Goal: Transaction & Acquisition: Purchase product/service

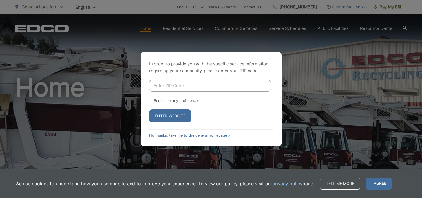
click at [181, 120] on button "Enter Website" at bounding box center [170, 115] width 42 height 13
click at [184, 80] on input "Enter ZIP Code" at bounding box center [210, 86] width 122 height 12
type input "92029"
click at [152, 100] on input "Remember my preference" at bounding box center [151, 101] width 4 height 4
checkbox input "true"
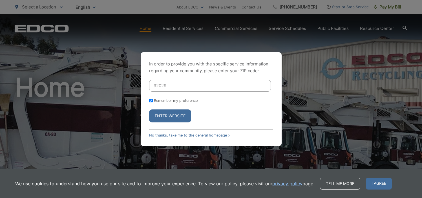
click at [158, 111] on button "Enter Website" at bounding box center [170, 115] width 42 height 13
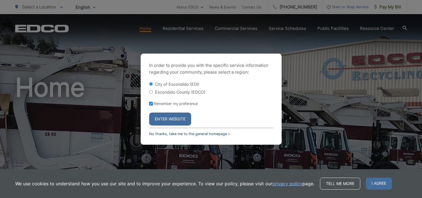
click at [188, 135] on link "No thanks, take me to the general homepage >" at bounding box center [189, 134] width 81 height 4
click at [151, 105] on input "Remember my preference" at bounding box center [151, 104] width 4 height 4
checkbox input "false"
click at [151, 92] on input "Escondido County (EDCO)" at bounding box center [151, 92] width 4 height 4
radio input "true"
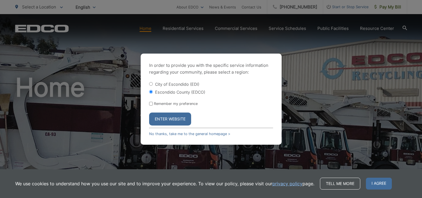
click at [165, 116] on button "Enter Website" at bounding box center [170, 119] width 42 height 13
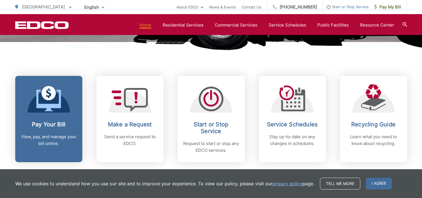
scroll to position [205, 0]
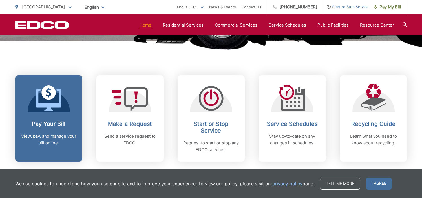
click at [45, 117] on link "Pay Your Bill View, pay, and manage your bill online." at bounding box center [48, 118] width 67 height 86
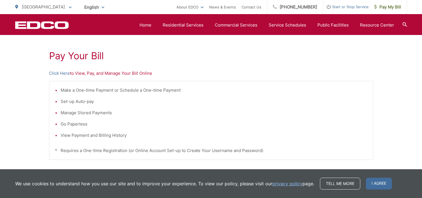
scroll to position [95, 0]
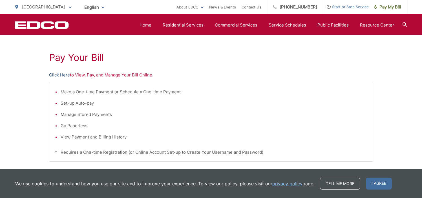
click at [60, 75] on link "Click Here" at bounding box center [59, 75] width 21 height 7
